Goal: Navigation & Orientation: Find specific page/section

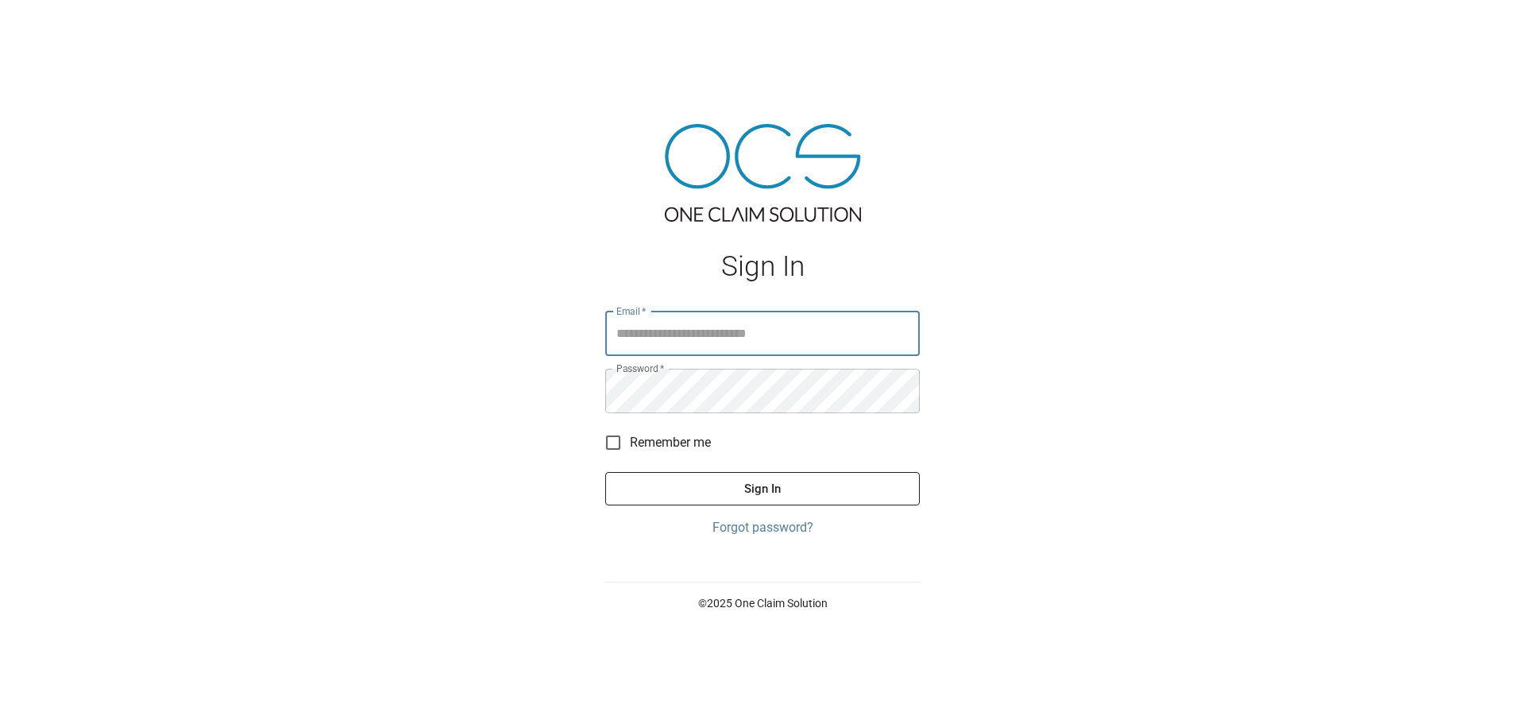
type input "**********"
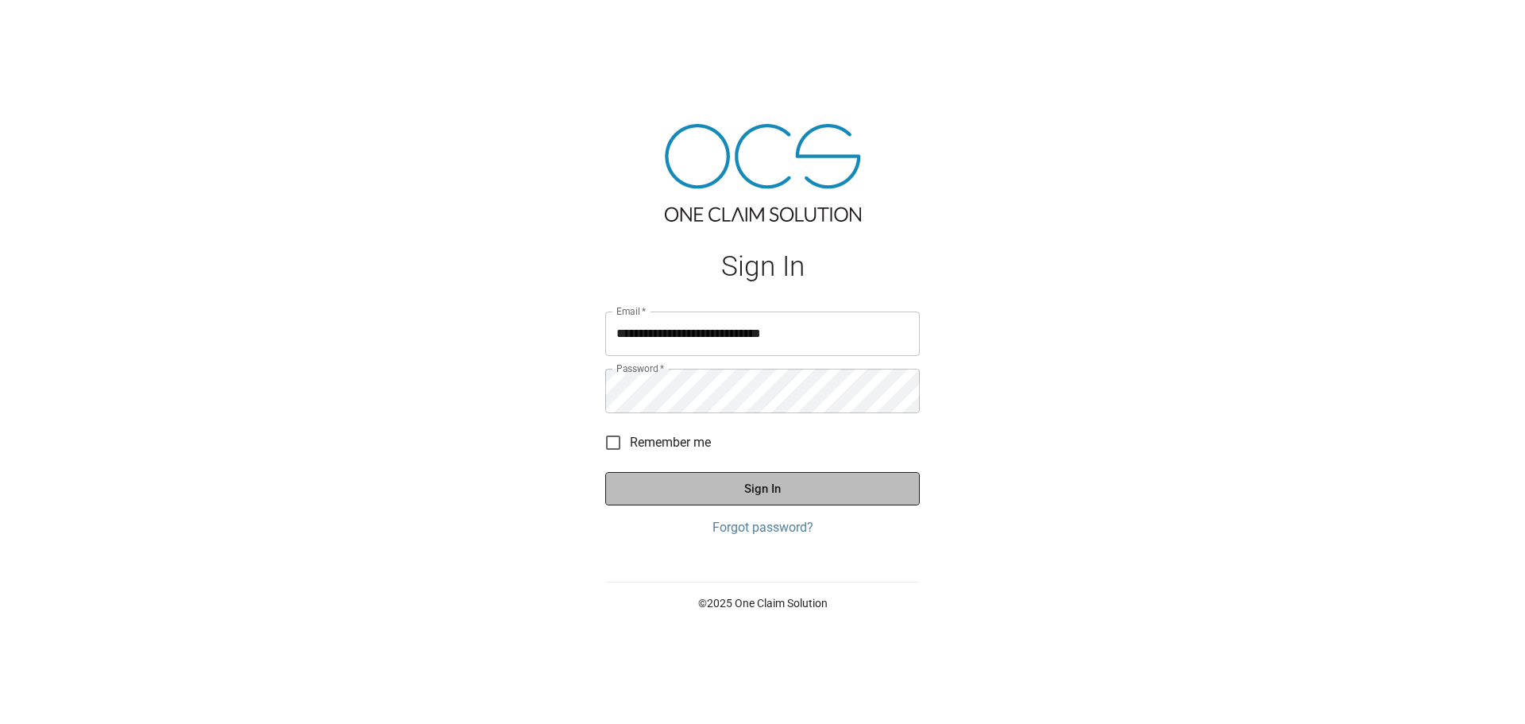
click at [771, 504] on button "Sign In" at bounding box center [762, 488] width 315 height 33
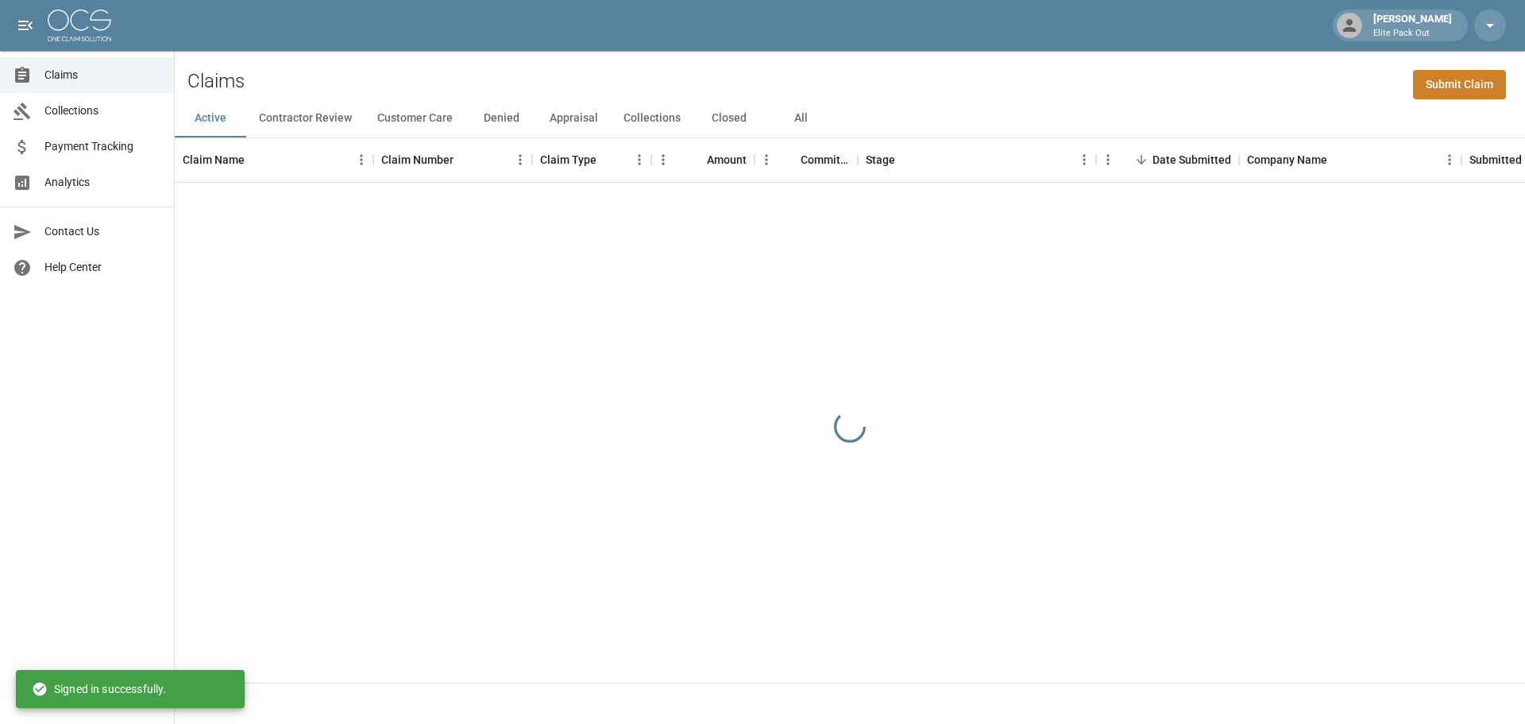
click at [78, 155] on link "Payment Tracking" at bounding box center [87, 147] width 174 height 36
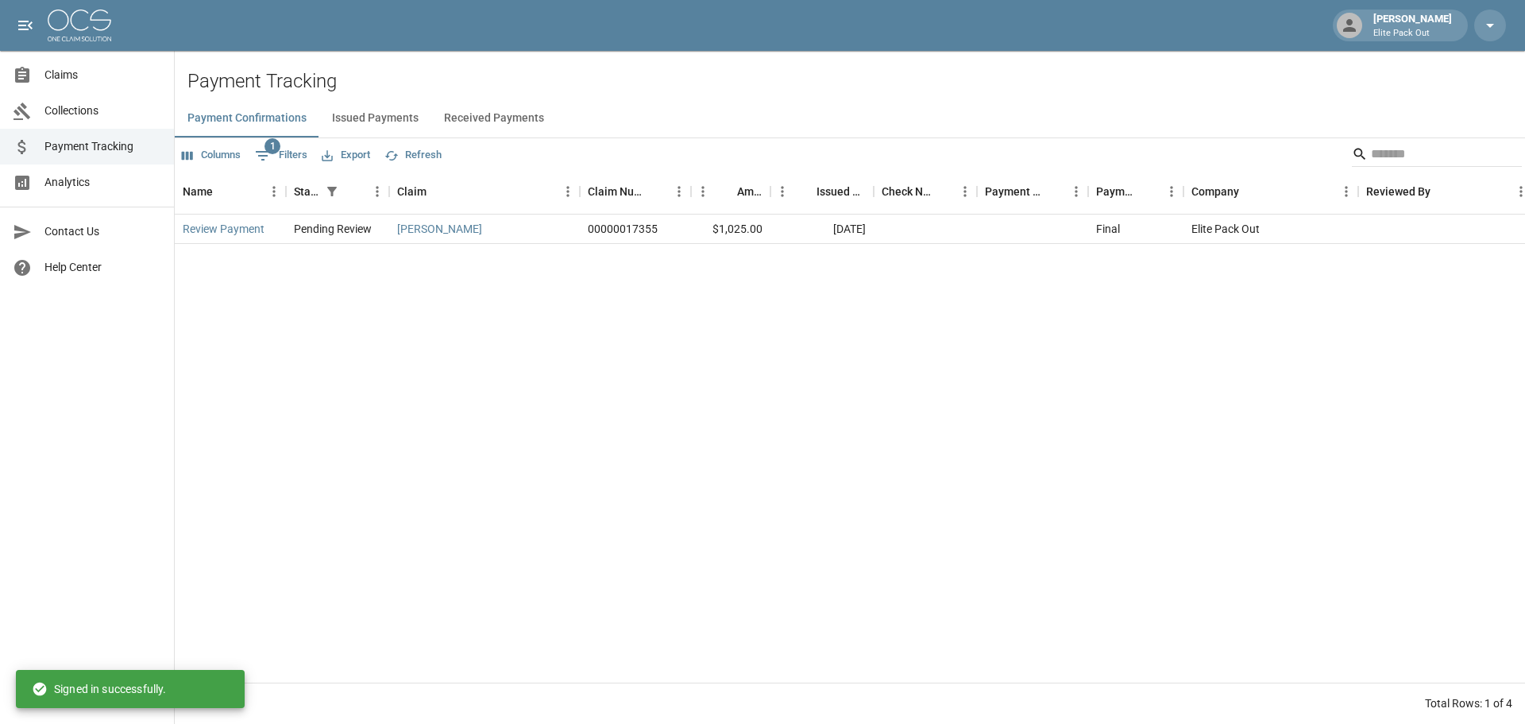
click at [103, 107] on span "Collections" at bounding box center [102, 110] width 117 height 17
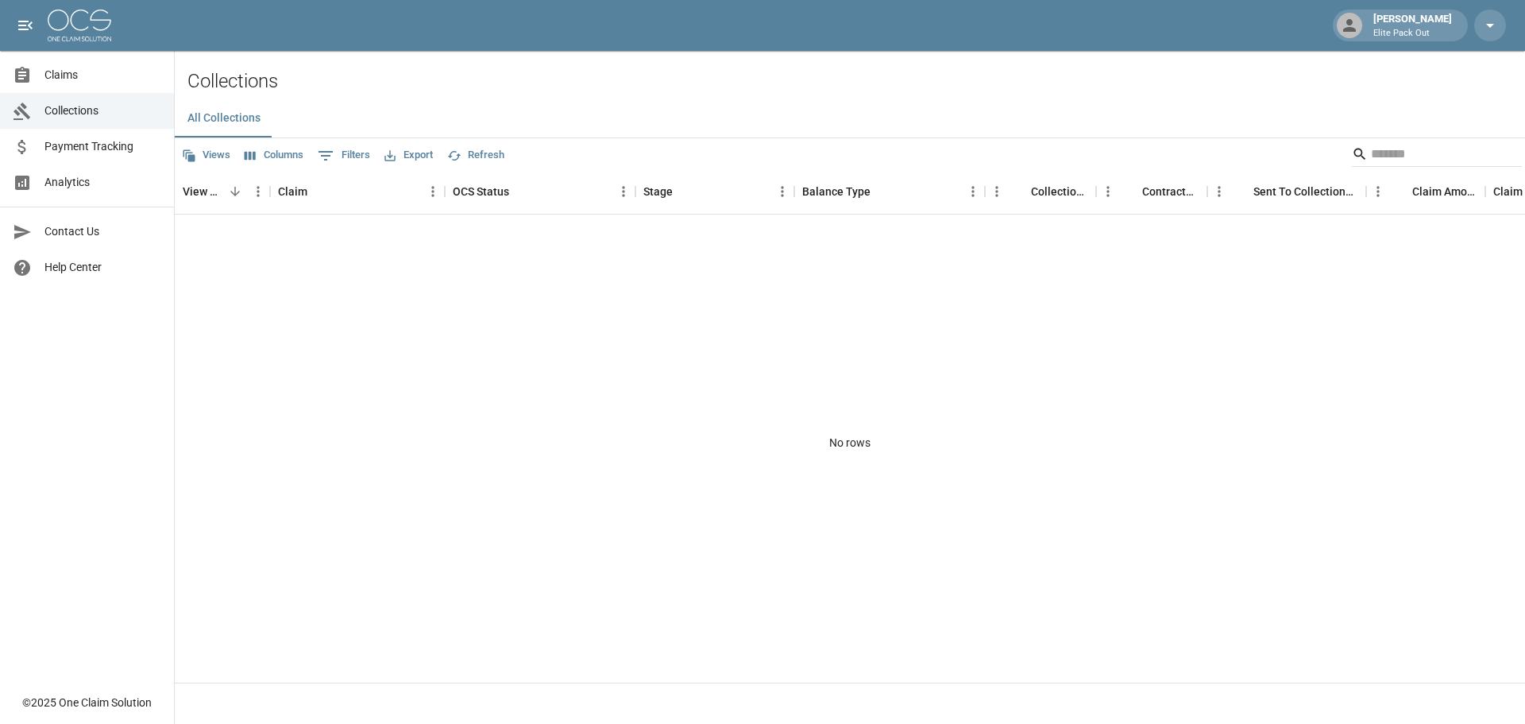
click at [521, 77] on h2 "Collections" at bounding box center [856, 81] width 1338 height 23
click at [108, 79] on span "Claims" at bounding box center [102, 75] width 117 height 17
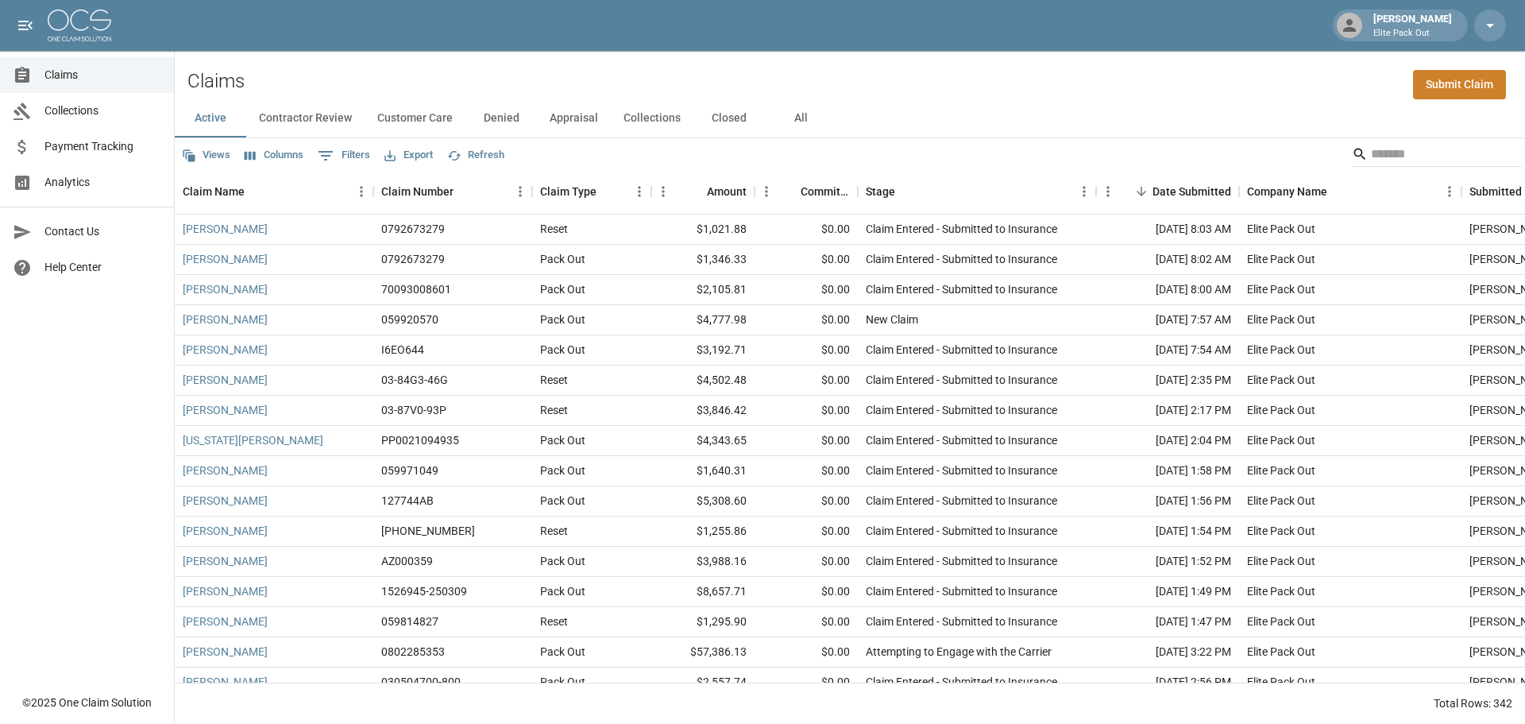
click at [319, 75] on div "Claims Submit Claim" at bounding box center [850, 75] width 1350 height 48
click at [82, 141] on span "Payment Tracking" at bounding box center [102, 146] width 117 height 17
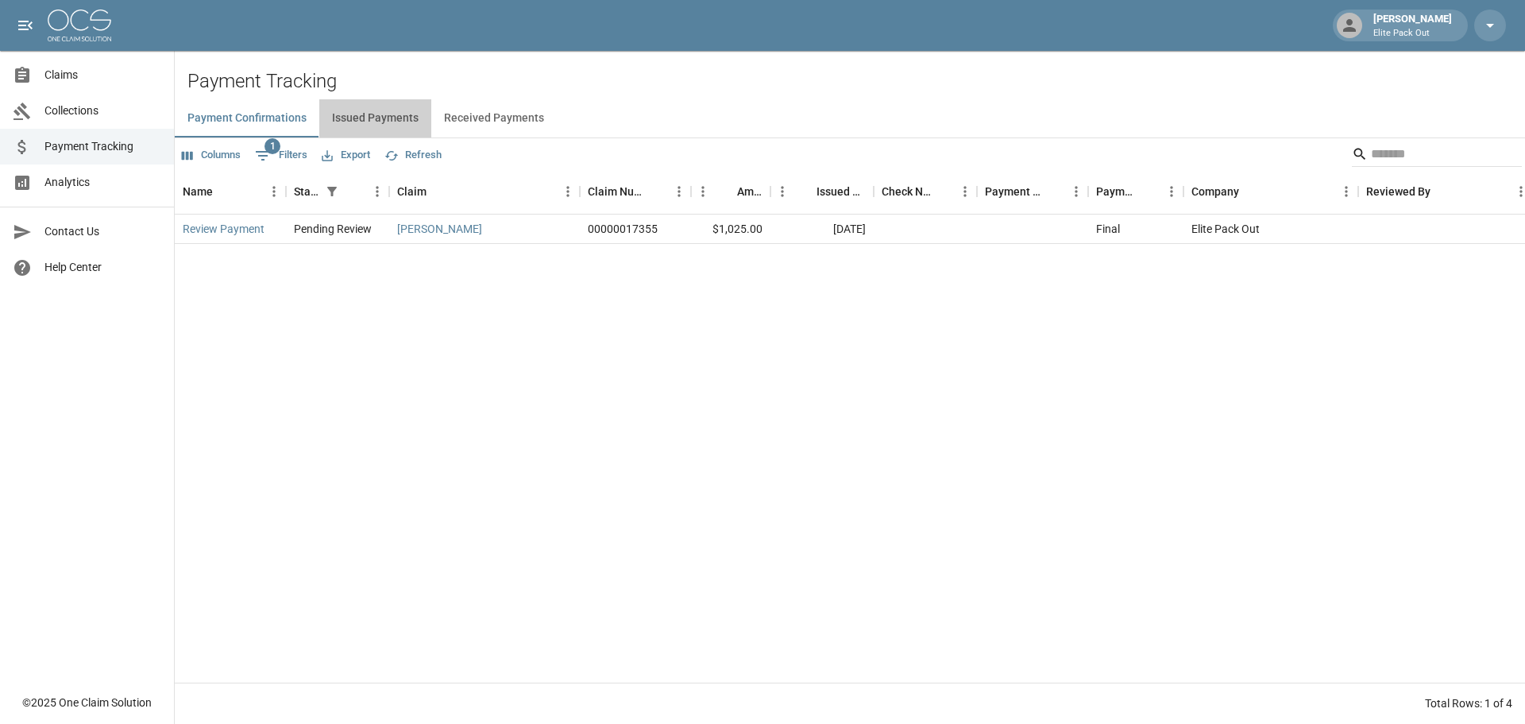
click at [395, 115] on button "Issued Payments" at bounding box center [375, 118] width 112 height 38
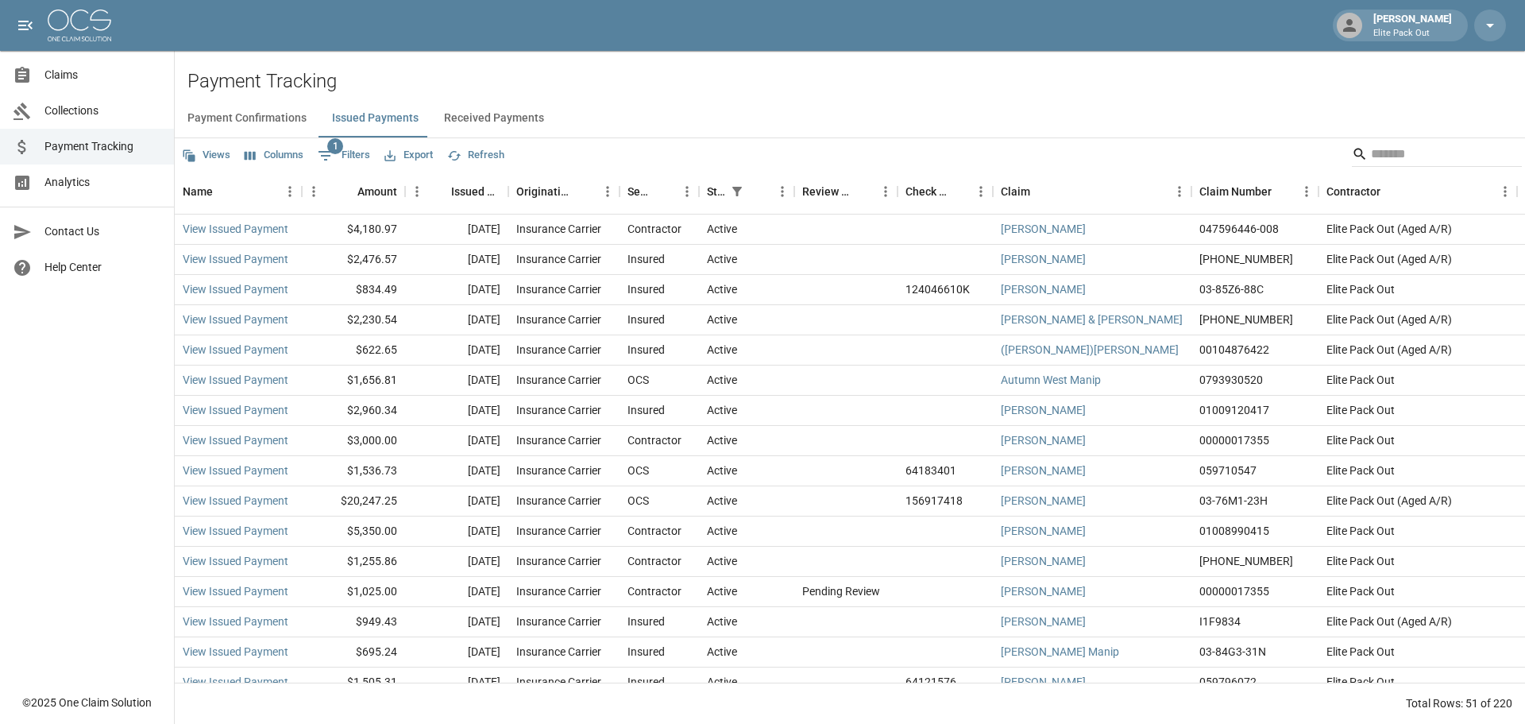
click at [480, 64] on main "Payment Tracking Payment Confirmations Issued Payments Received Payments Views …" at bounding box center [850, 362] width 1350 height 724
